Goal: Task Accomplishment & Management: Manage account settings

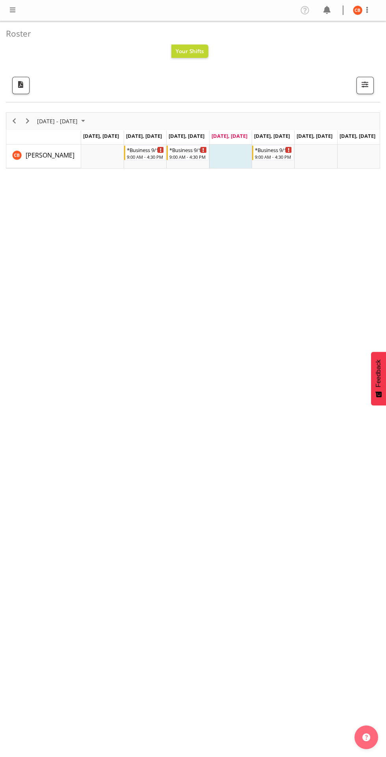
click at [10, 14] on span at bounding box center [12, 9] width 9 height 9
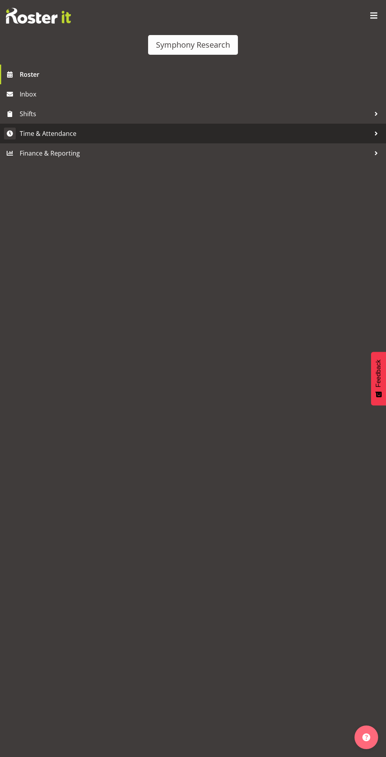
click at [29, 134] on span "Time & Attendance" at bounding box center [195, 134] width 351 height 12
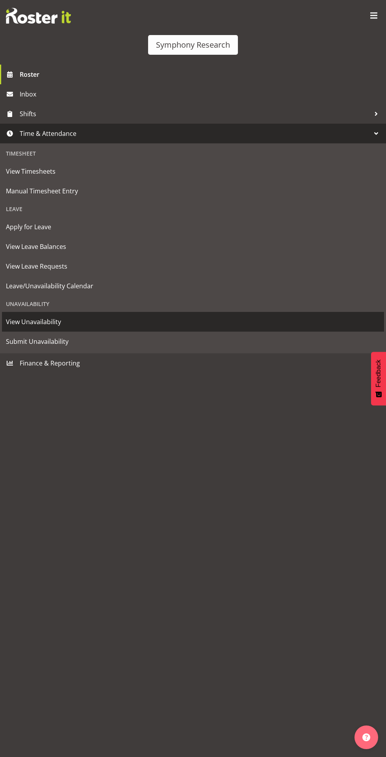
click at [20, 322] on span "View Unavailability" at bounding box center [193, 322] width 374 height 12
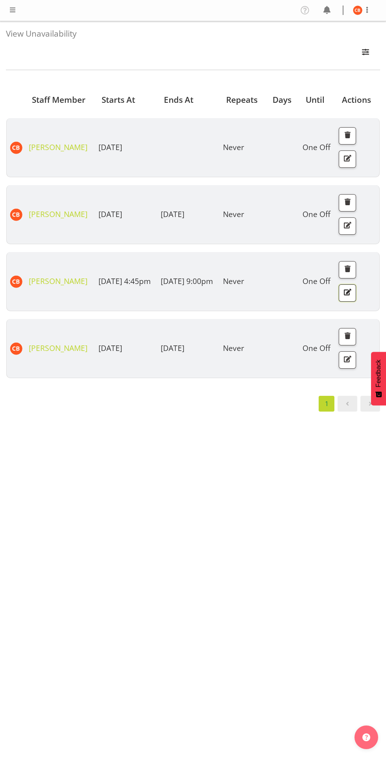
click at [351, 297] on span "button" at bounding box center [347, 292] width 10 height 10
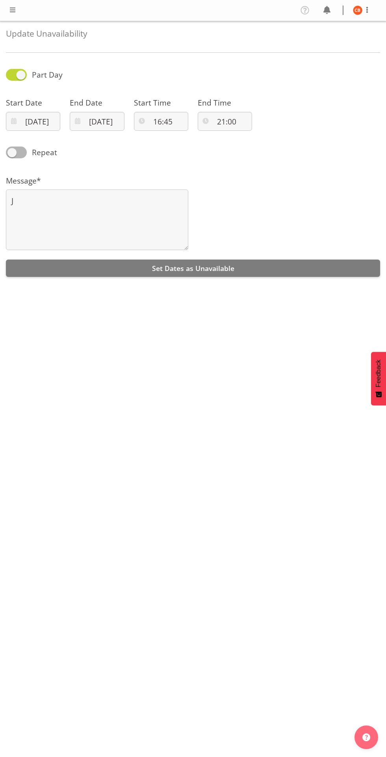
select select "9"
select select "2025"
click at [103, 124] on input "09/10/2025" at bounding box center [97, 121] width 54 height 19
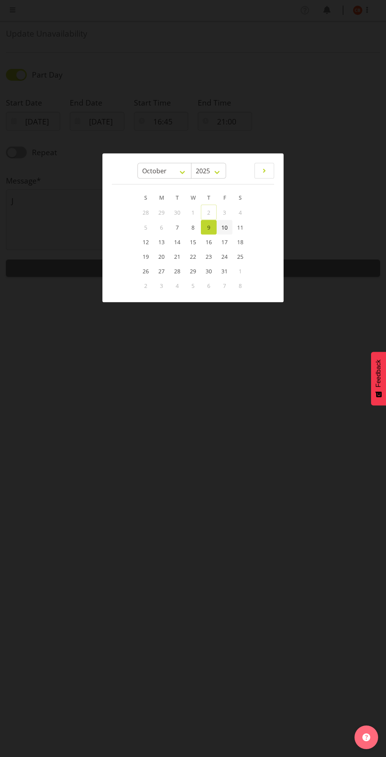
click at [225, 227] on span "10" at bounding box center [224, 226] width 6 height 7
type input "10/10/2025"
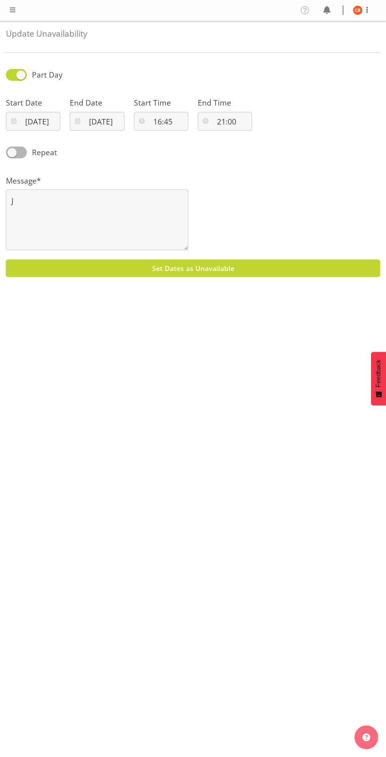
click at [297, 276] on button "Set Dates as Unavailable" at bounding box center [193, 268] width 374 height 17
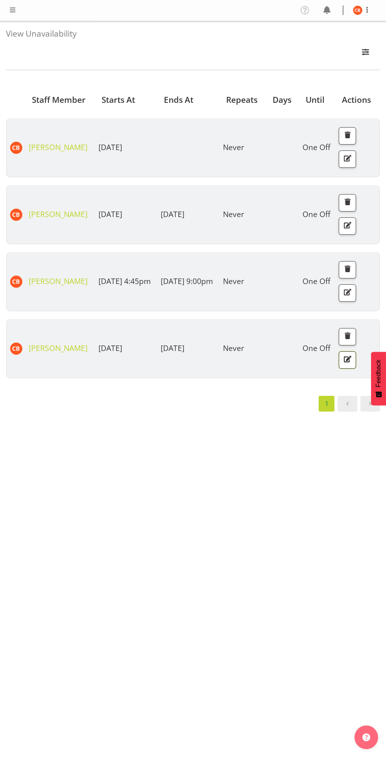
click at [350, 364] on span "button" at bounding box center [347, 359] width 10 height 10
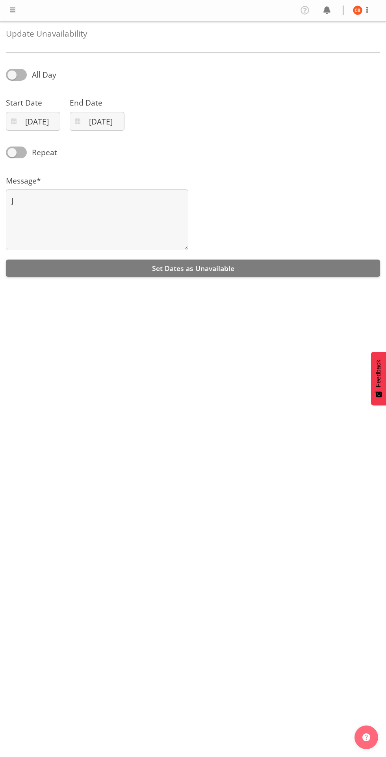
select select "9"
select select "2025"
click at [48, 126] on input "[DATE]" at bounding box center [33, 121] width 54 height 19
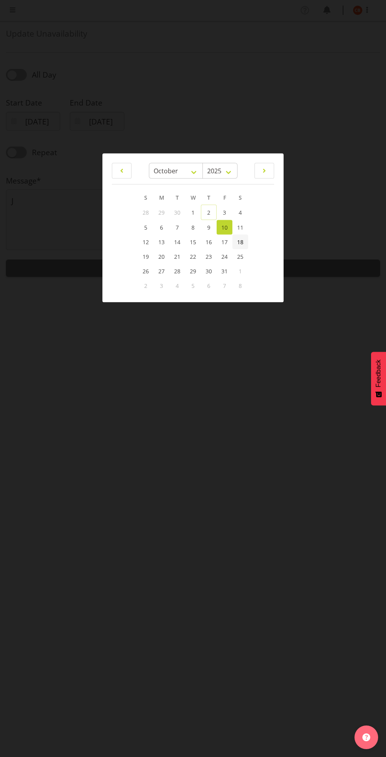
click at [240, 241] on span "18" at bounding box center [240, 241] width 6 height 7
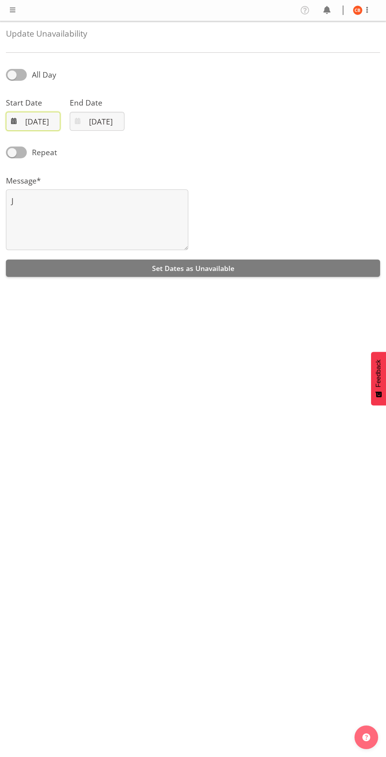
click at [45, 125] on input "18/10/2025" at bounding box center [33, 121] width 54 height 19
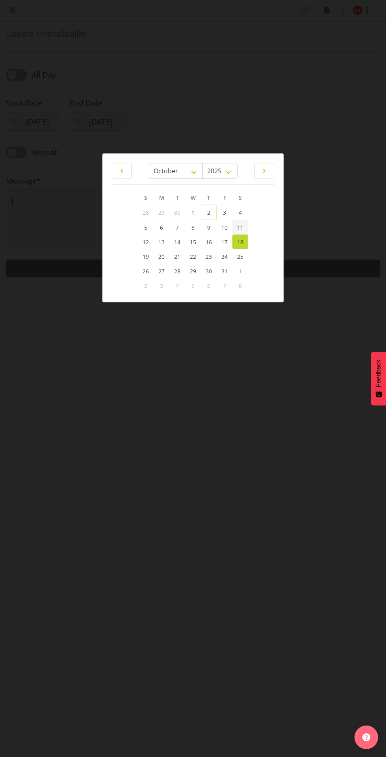
click at [240, 227] on span "11" at bounding box center [240, 226] width 6 height 7
type input "11/10/2025"
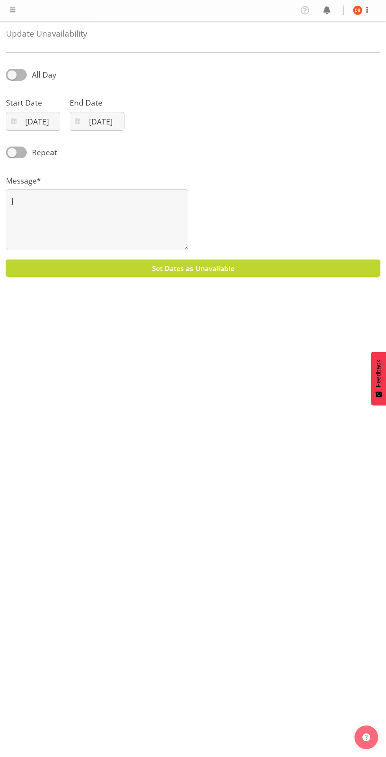
click at [260, 268] on button "Set Dates as Unavailable" at bounding box center [193, 268] width 374 height 17
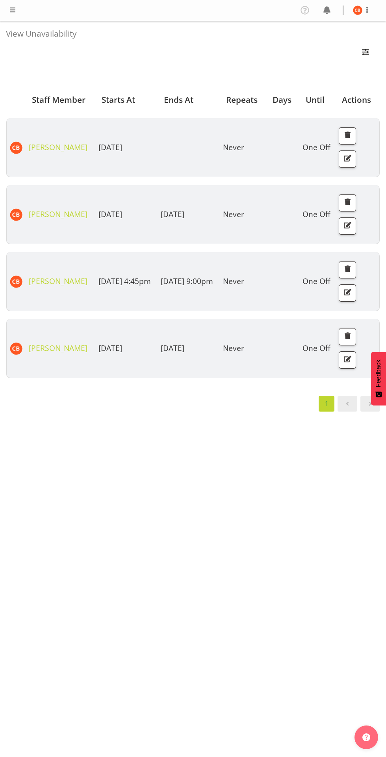
click at [8, 12] on span at bounding box center [12, 9] width 9 height 9
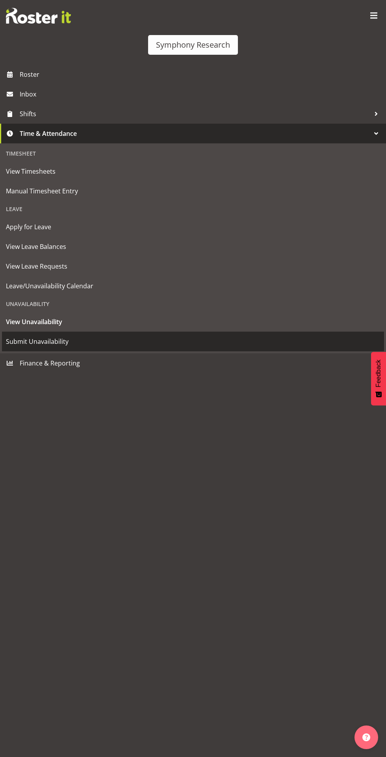
click at [27, 345] on span "Submit Unavailability" at bounding box center [193, 342] width 374 height 12
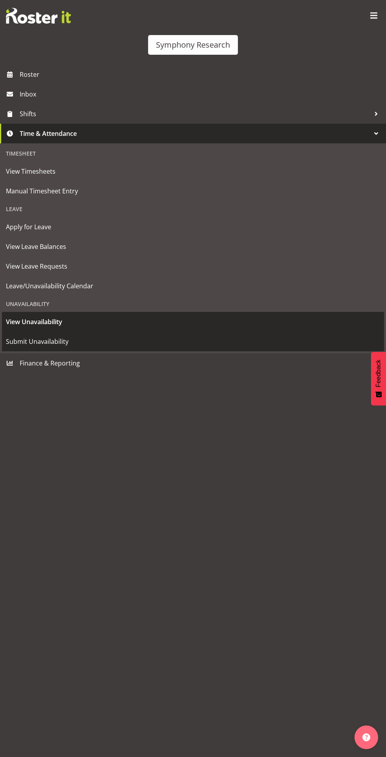
click at [126, 321] on span "View Unavailability" at bounding box center [193, 322] width 374 height 12
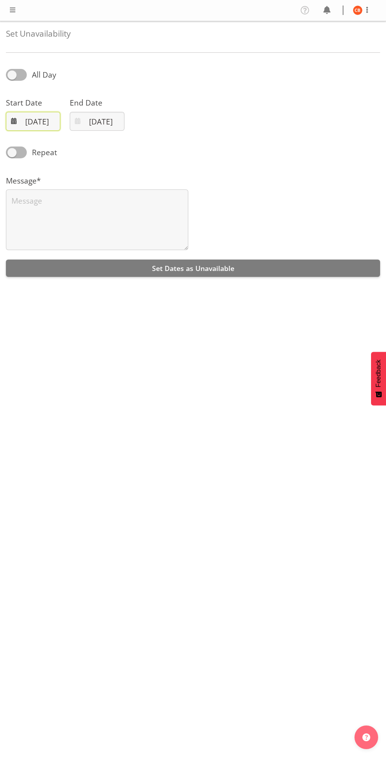
click at [32, 125] on input "[DATE]" at bounding box center [33, 121] width 54 height 19
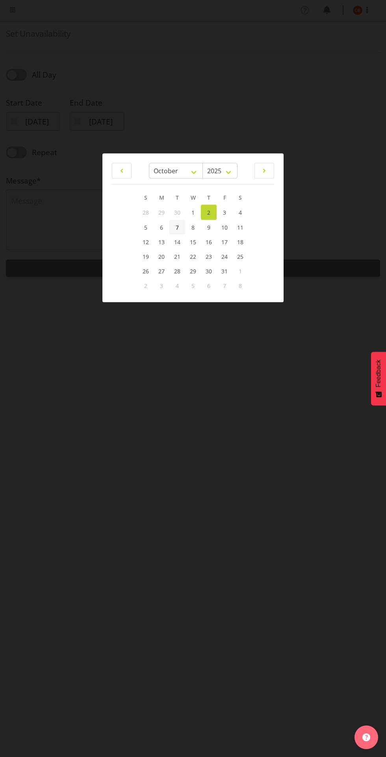
click at [177, 227] on span "7" at bounding box center [177, 226] width 3 height 7
type input "[DATE]"
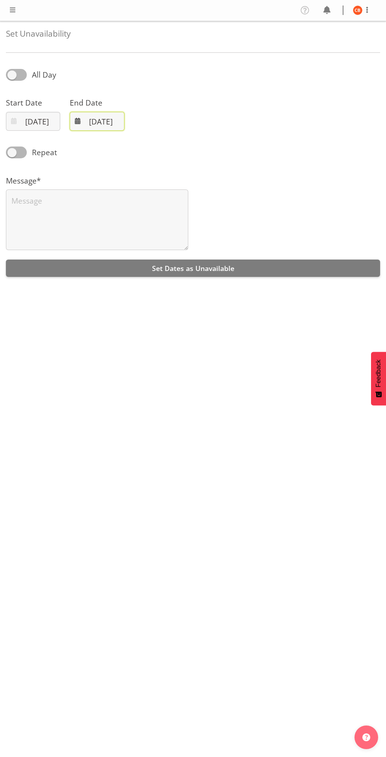
click at [94, 123] on input "[DATE]" at bounding box center [97, 121] width 54 height 19
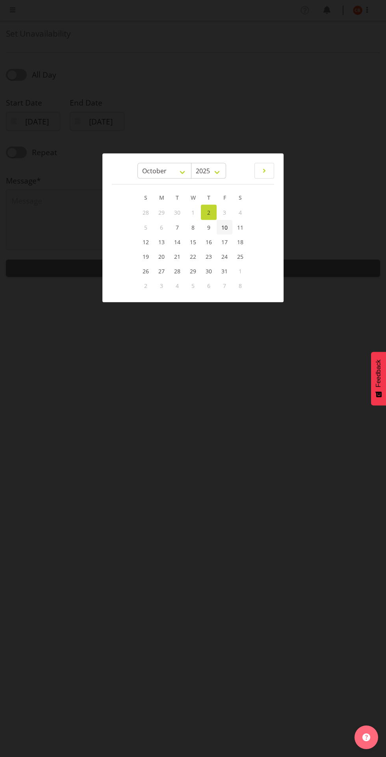
click at [225, 227] on span "10" at bounding box center [224, 226] width 6 height 7
type input "10/10/2025"
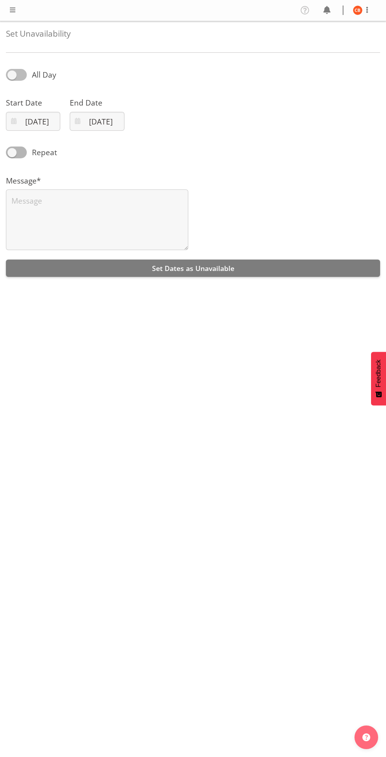
click at [24, 76] on span at bounding box center [16, 75] width 21 height 12
click at [11, 76] on input "All Day" at bounding box center [8, 74] width 5 height 5
checkbox input "true"
select select "9"
select select "59"
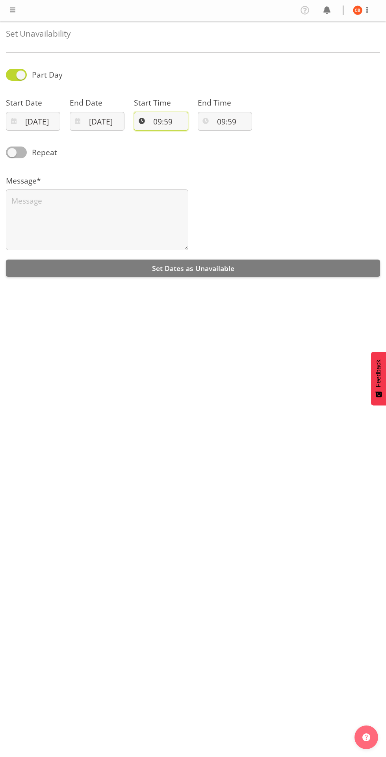
click at [163, 122] on input "09:59" at bounding box center [161, 121] width 54 height 19
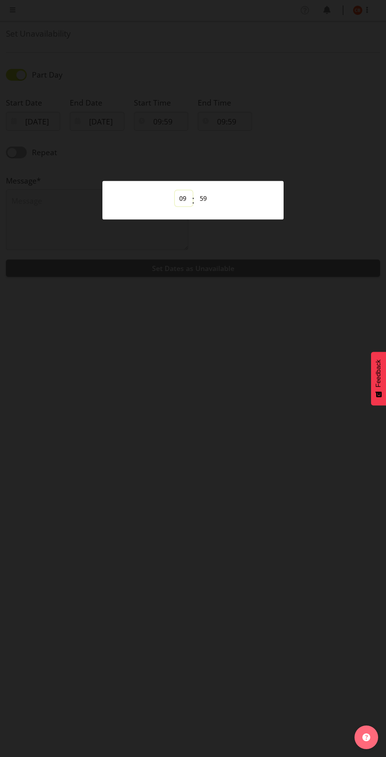
click at [184, 197] on select "00 01 02 03 04 05 06 07 08 09 10 11 12 13 14 15 16 17 18 19 20 21 22 23" at bounding box center [184, 198] width 18 height 16
select select "8"
click at [175, 190] on select "00 01 02 03 04 05 06 07 08 09 10 11 12 13 14 15 16 17 18 19 20 21 22 23" at bounding box center [184, 198] width 18 height 16
type input "08:59"
click at [203, 199] on select "00 01 02 03 04 05 06 07 08 09 10 11 12 13 14 15 16 17 18 19 20 21 22 23 24 25 2…" at bounding box center [204, 198] width 18 height 16
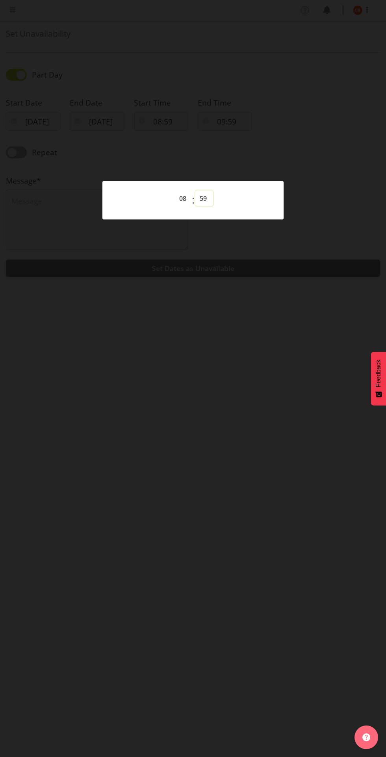
select select "0"
click at [195, 190] on select "00 01 02 03 04 05 06 07 08 09 10 11 12 13 14 15 16 17 18 19 20 21 22 23 24 25 2…" at bounding box center [204, 198] width 18 height 16
type input "08:00"
click at [289, 448] on div at bounding box center [193, 378] width 386 height 757
